Goal: Find specific page/section: Find specific page/section

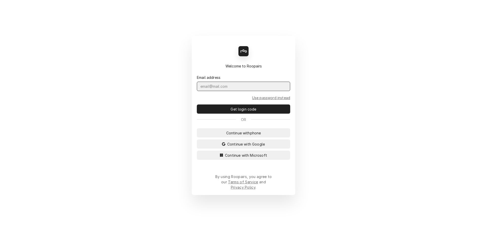
click at [230, 91] on input "Dynamic Content Wrapper" at bounding box center [243, 86] width 93 height 9
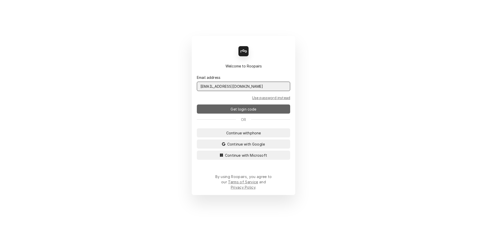
type input "[EMAIL_ADDRESS][DOMAIN_NAME]"
click at [242, 111] on span "Get login code" at bounding box center [243, 108] width 28 height 5
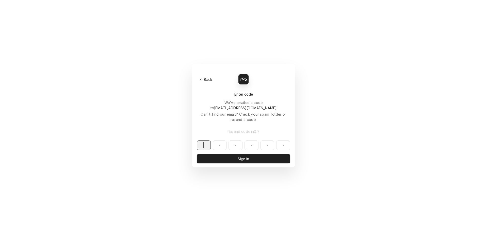
paste input "348914"
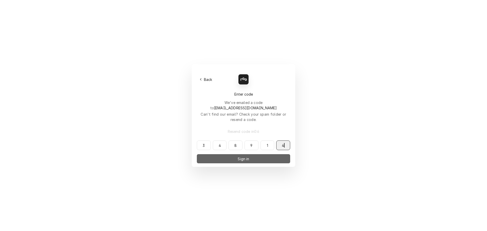
type input "348914"
click at [239, 156] on span "Sign in" at bounding box center [242, 158] width 13 height 5
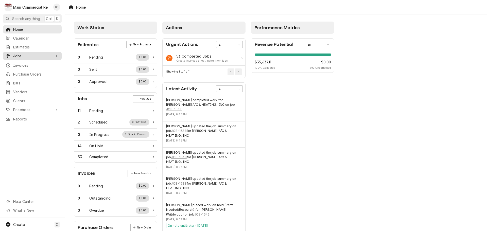
click at [25, 55] on span "Jobs" at bounding box center [32, 55] width 38 height 5
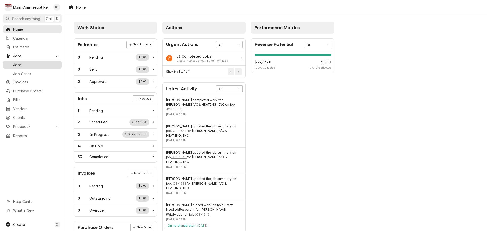
click at [24, 63] on span "Jobs" at bounding box center [36, 64] width 46 height 5
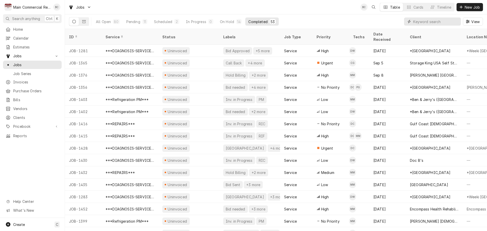
click at [432, 23] on input "Dynamic Content Wrapper" at bounding box center [435, 21] width 45 height 8
type input "bill out"
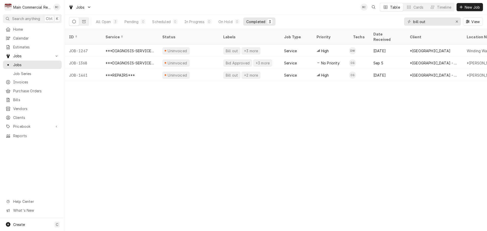
click at [76, 23] on button "Dynamic Content Wrapper" at bounding box center [74, 21] width 10 height 8
click at [457, 21] on icon "Erase input" at bounding box center [456, 22] width 2 height 2
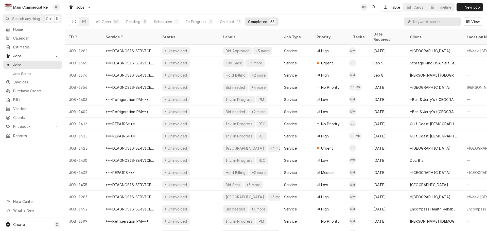
click at [434, 23] on input "Dynamic Content Wrapper" at bounding box center [435, 21] width 45 height 8
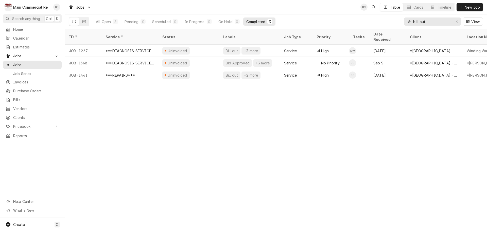
type input "bill out"
